Goal: Task Accomplishment & Management: Manage account settings

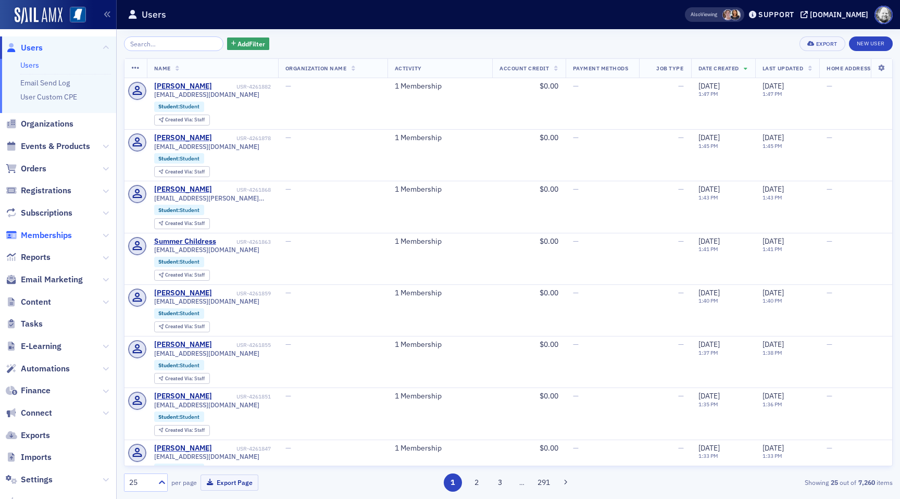
click at [58, 233] on span "Memberships" at bounding box center [46, 235] width 51 height 11
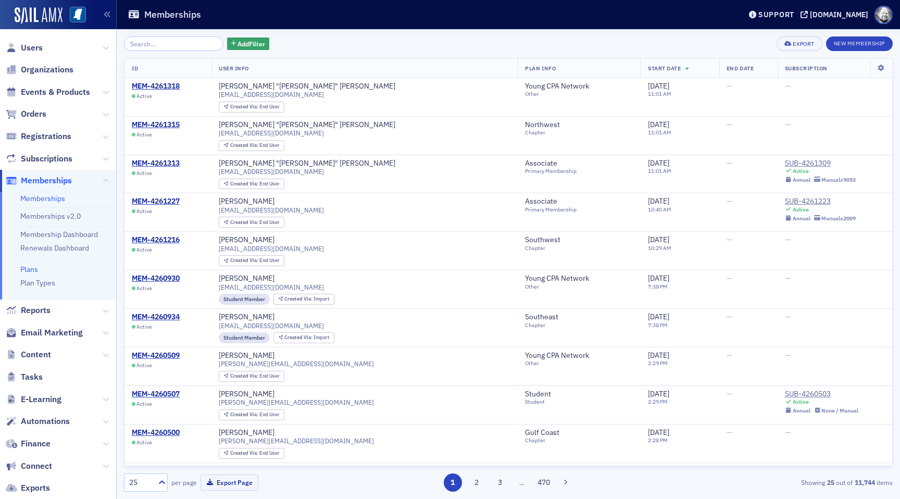
click at [30, 268] on link "Plans" at bounding box center [29, 268] width 18 height 9
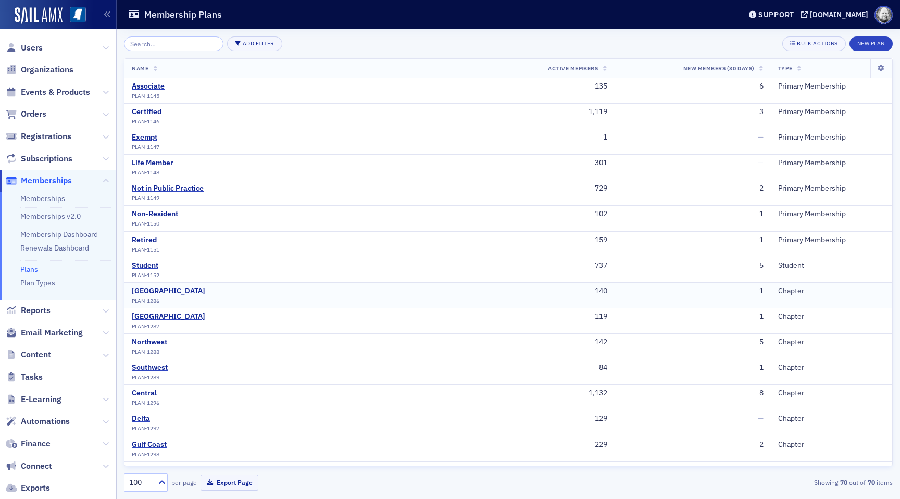
click at [141, 293] on div "[GEOGRAPHIC_DATA]" at bounding box center [168, 290] width 73 height 9
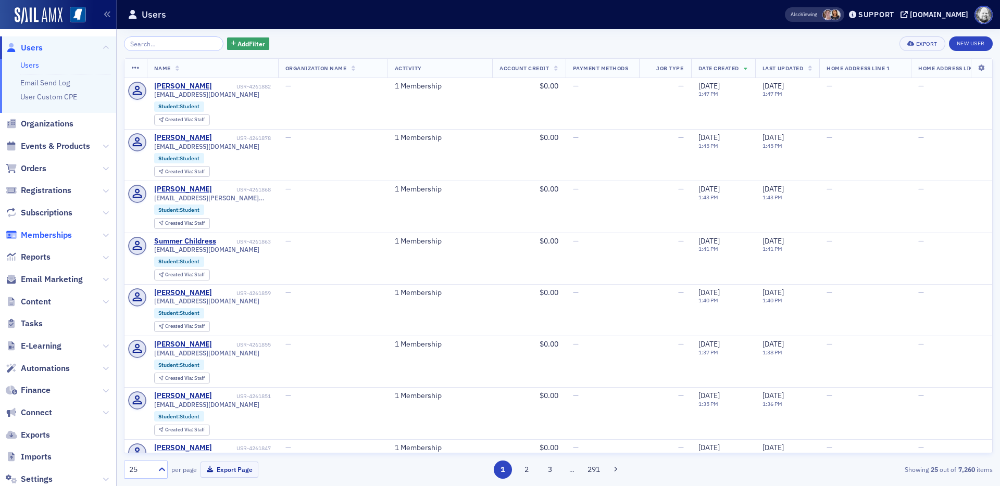
click at [49, 237] on span "Memberships" at bounding box center [46, 235] width 51 height 11
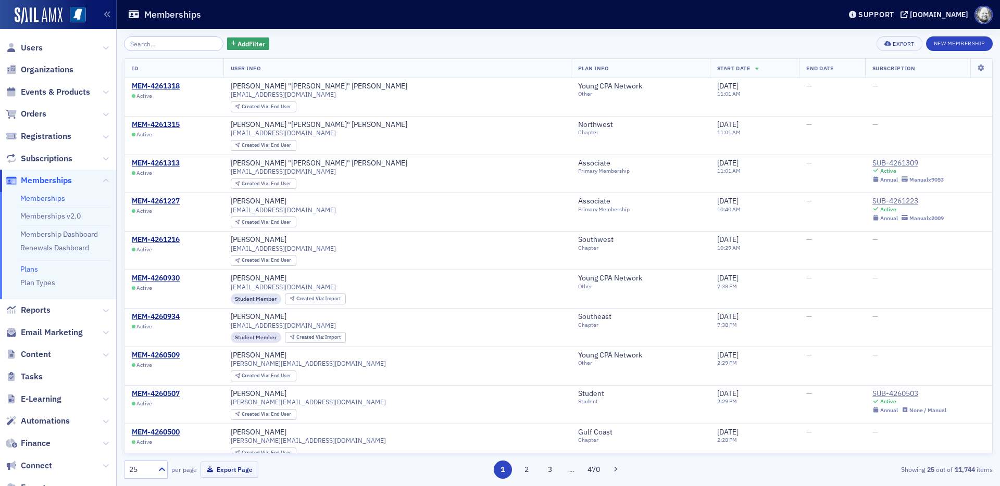
click at [31, 268] on link "Plans" at bounding box center [29, 268] width 18 height 9
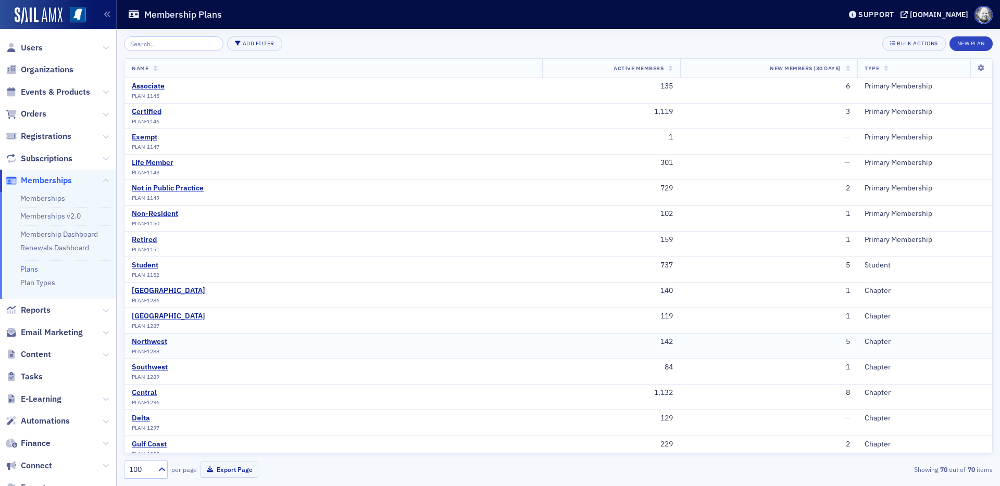
click at [151, 342] on div "Northwest" at bounding box center [149, 341] width 35 height 9
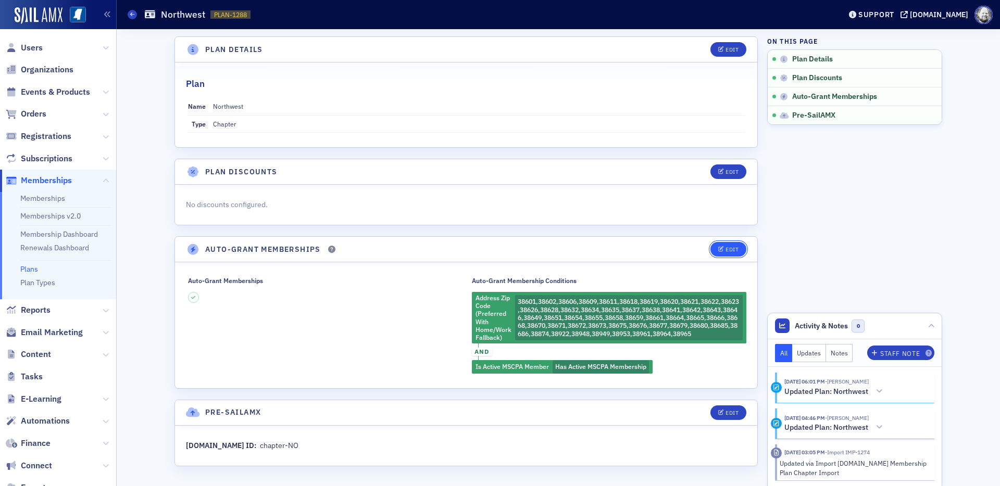
click at [717, 249] on button "Edit" at bounding box center [728, 249] width 36 height 15
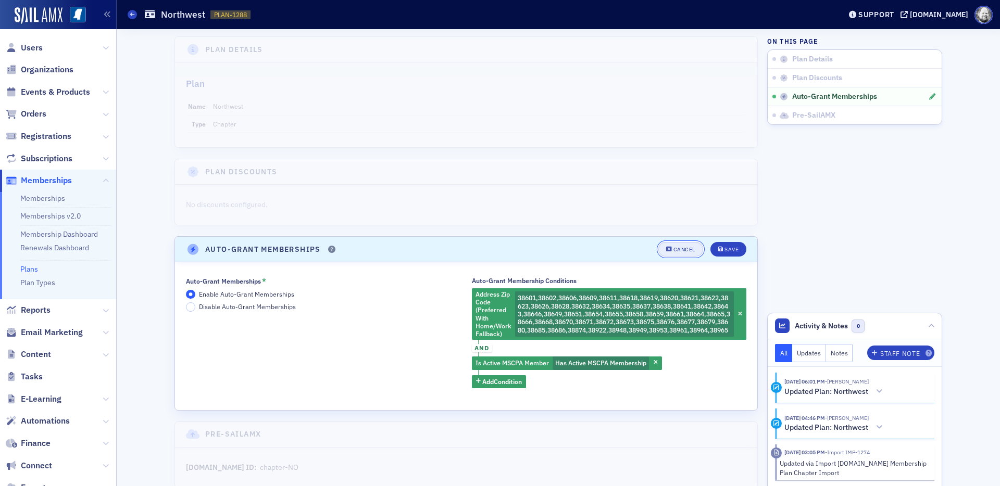
click at [682, 250] on div "Cancel" at bounding box center [684, 250] width 22 height 6
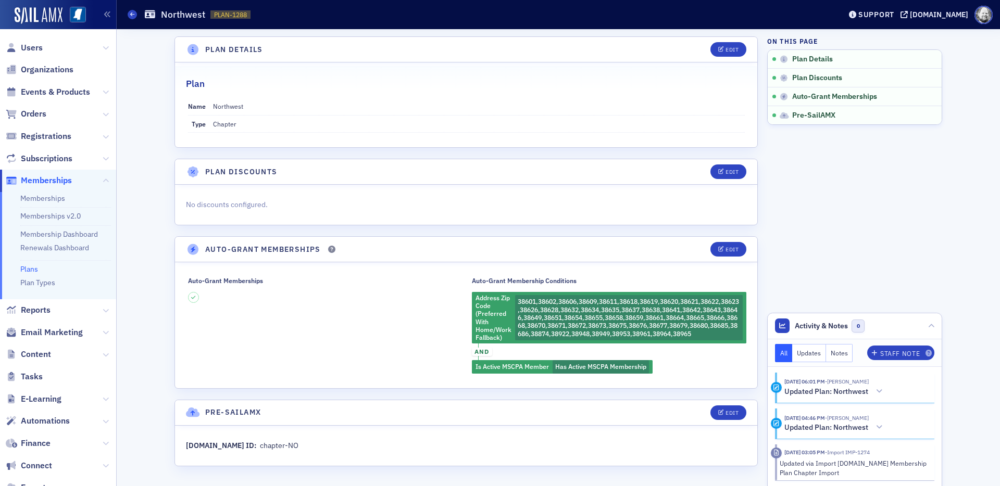
click at [29, 267] on link "Plans" at bounding box center [29, 268] width 18 height 9
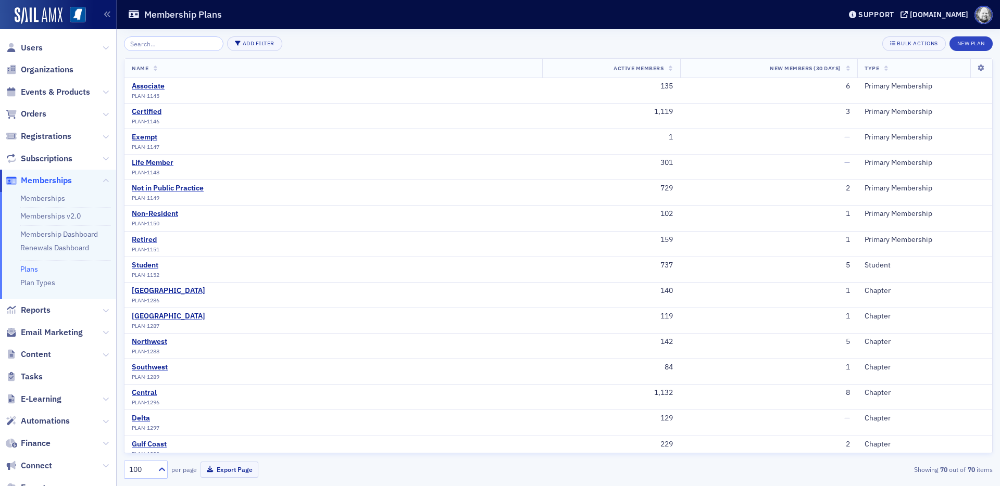
click at [161, 40] on input "search" at bounding box center [173, 43] width 99 height 15
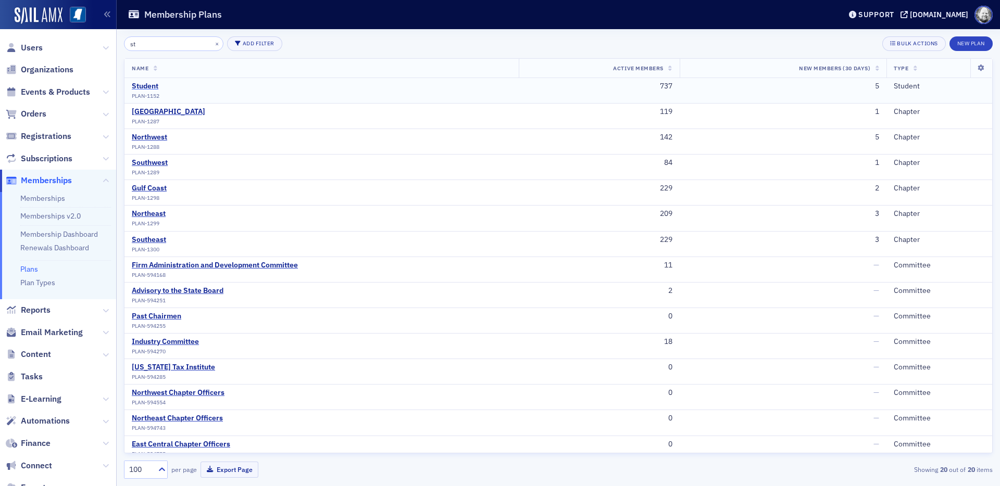
type input "st"
click at [148, 82] on div "Student" at bounding box center [146, 86] width 28 height 9
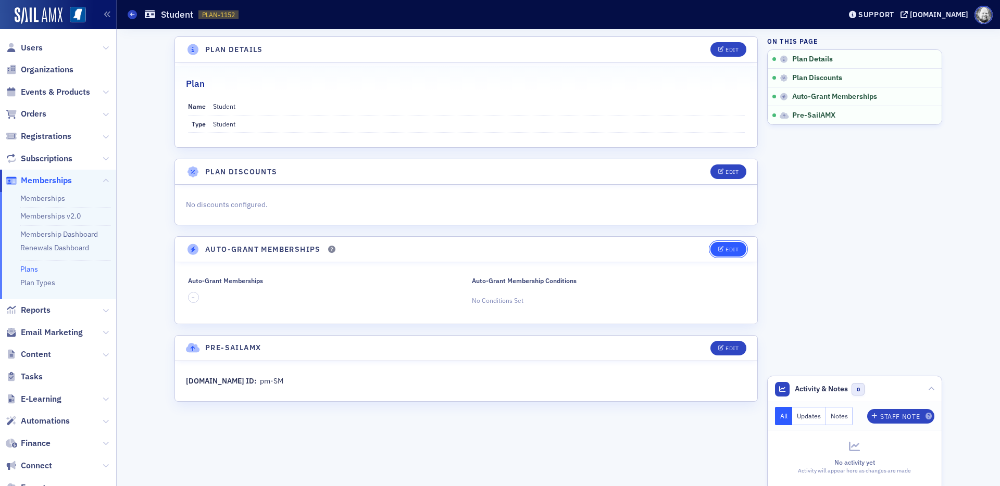
click at [718, 252] on button "Edit" at bounding box center [728, 249] width 36 height 15
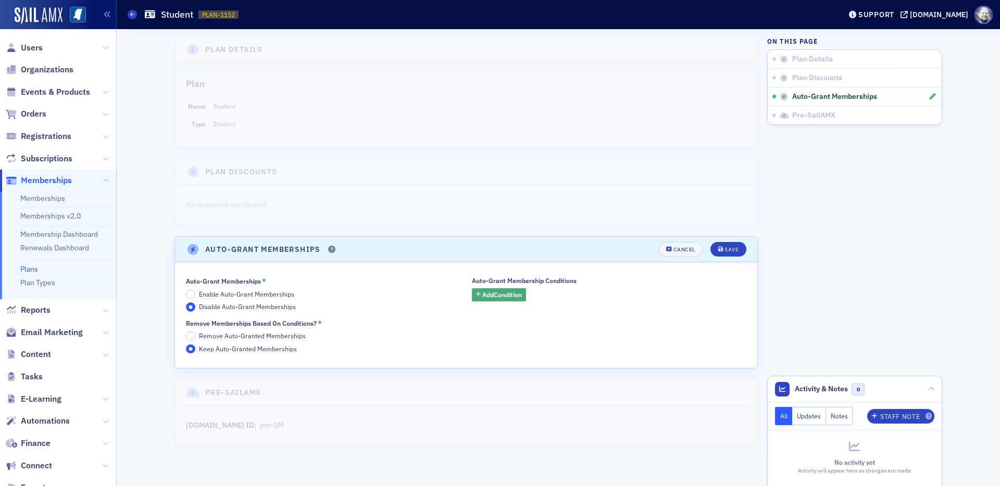
click at [499, 294] on span "Add Condition" at bounding box center [502, 294] width 40 height 9
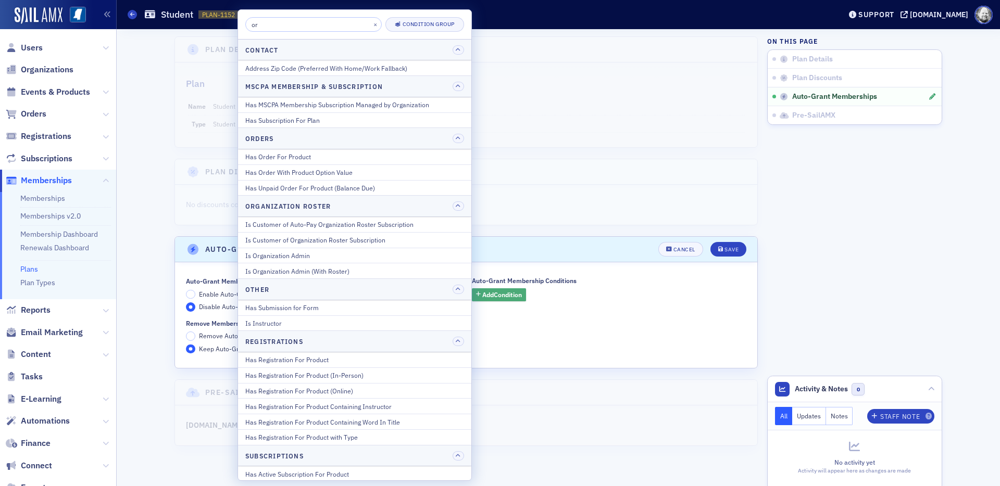
type input "org"
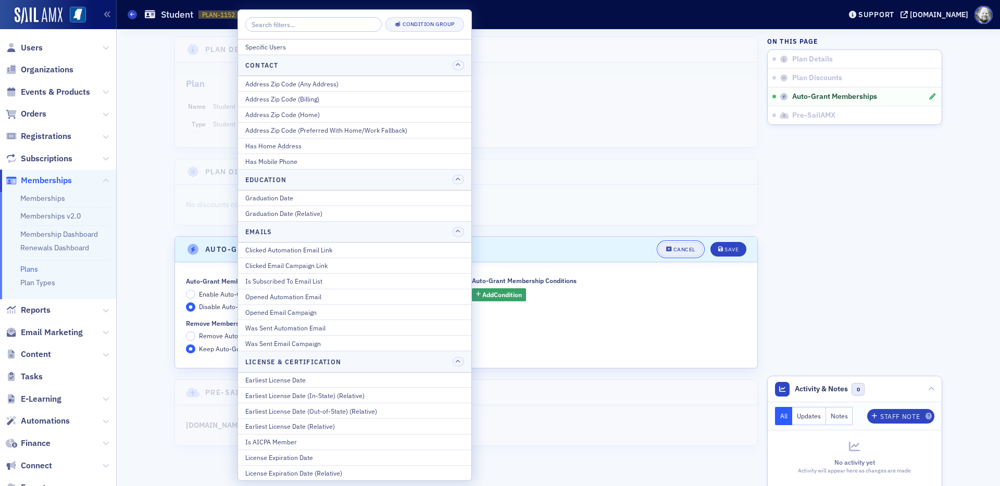
click at [676, 248] on div "Cancel" at bounding box center [684, 250] width 22 height 6
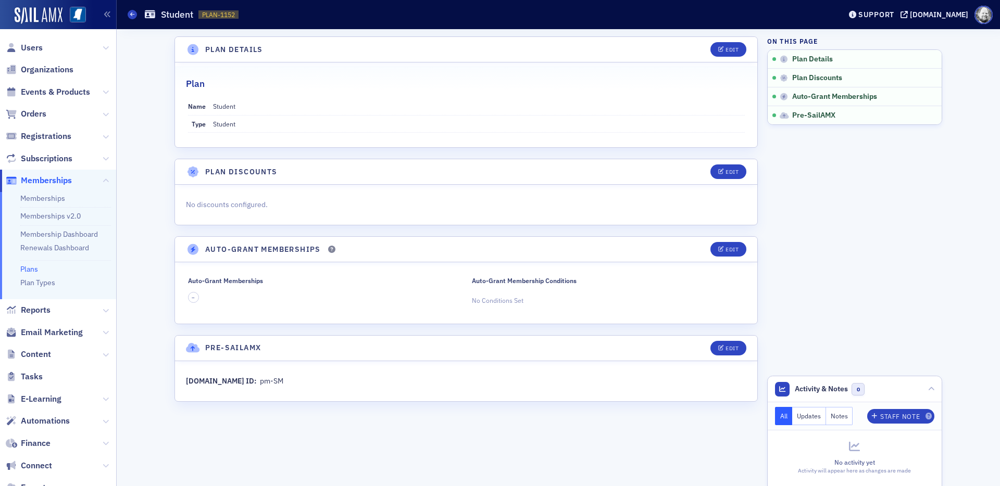
click at [24, 270] on link "Plans" at bounding box center [29, 268] width 18 height 9
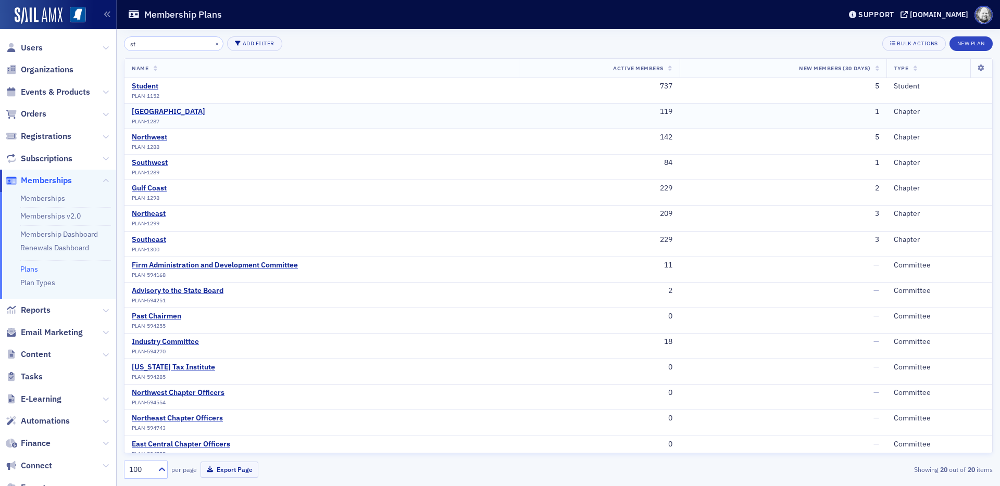
click at [160, 108] on div "[GEOGRAPHIC_DATA]" at bounding box center [168, 111] width 73 height 9
